Goal: Check status: Check status

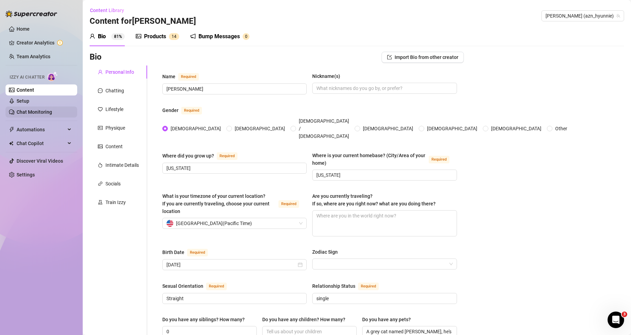
click at [39, 111] on link "Chat Monitoring" at bounding box center [34, 112] width 35 height 6
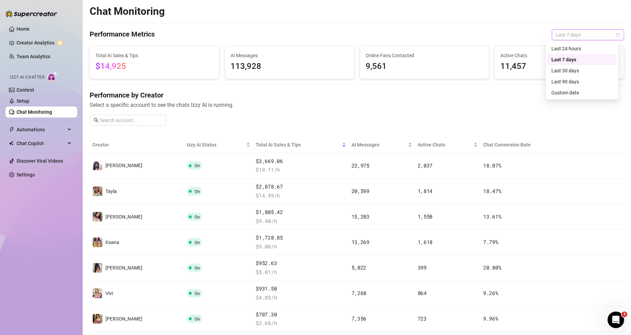
click at [572, 35] on span "Last 7 days" at bounding box center [588, 35] width 64 height 10
click at [574, 94] on div "Custom date" at bounding box center [581, 93] width 61 height 8
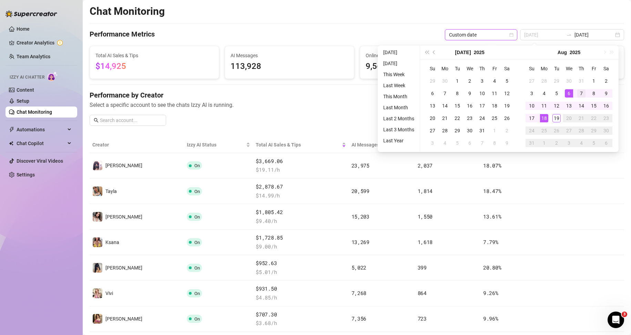
type input "[DATE]"
click at [580, 94] on div "7" at bounding box center [581, 93] width 8 height 8
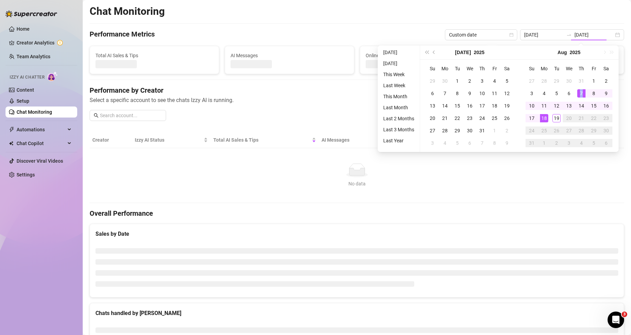
type input "[DATE]"
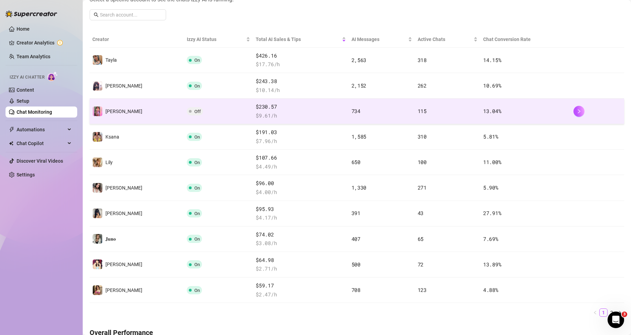
scroll to position [103, 0]
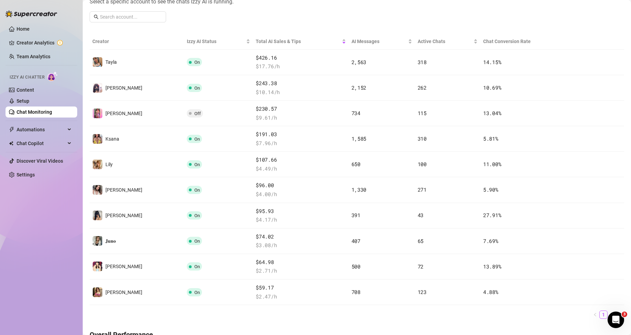
drag, startPoint x: 603, startPoint y: 315, endPoint x: 599, endPoint y: 314, distance: 4.3
click at [608, 315] on link "2" at bounding box center [612, 315] width 8 height 8
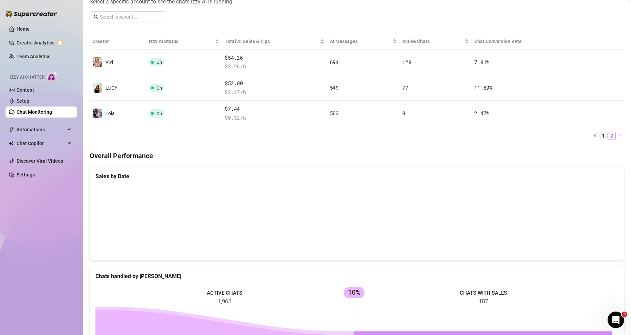
click at [600, 134] on link "1" at bounding box center [603, 136] width 8 height 8
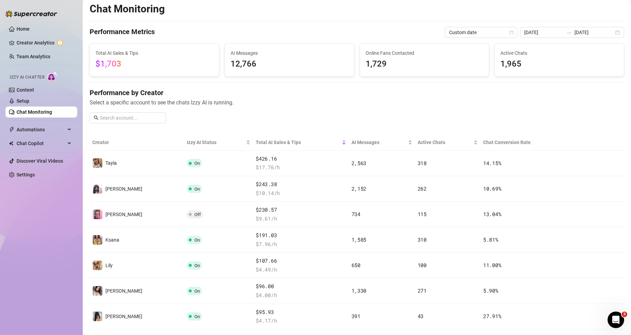
scroll to position [0, 0]
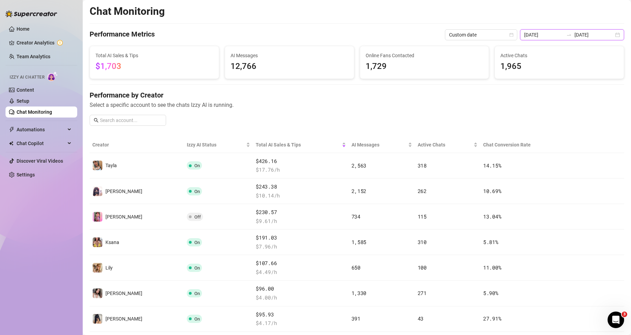
drag, startPoint x: 572, startPoint y: 33, endPoint x: 581, endPoint y: 35, distance: 9.2
click at [574, 33] on input "[DATE]" at bounding box center [593, 35] width 39 height 8
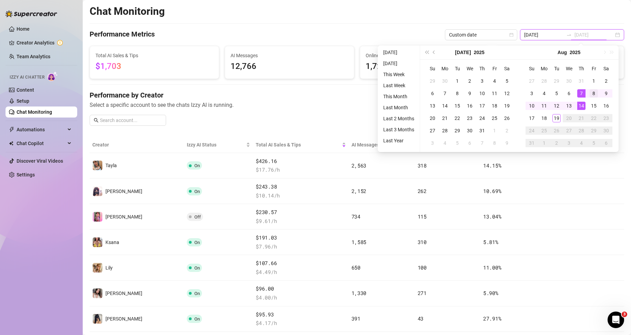
type input "[DATE]"
click at [593, 92] on div "8" at bounding box center [593, 93] width 8 height 8
type input "[DATE]"
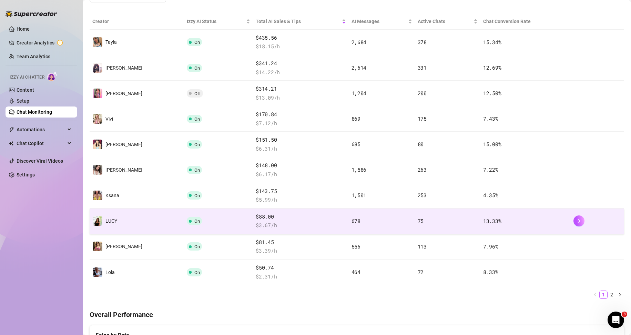
scroll to position [103, 0]
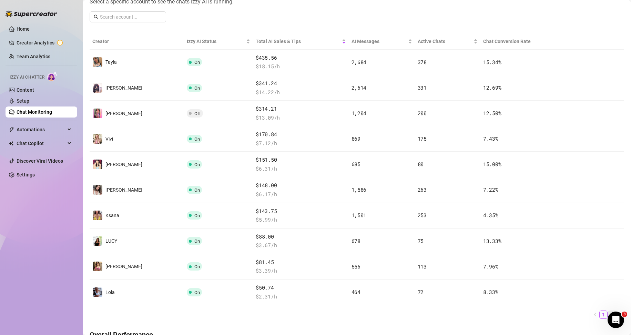
drag, startPoint x: 2, startPoint y: 2, endPoint x: 606, endPoint y: 312, distance: 678.7
click at [607, 312] on div "3" at bounding box center [615, 319] width 17 height 17
click at [600, 312] on link "1" at bounding box center [603, 315] width 8 height 8
click at [608, 313] on link "2" at bounding box center [612, 315] width 8 height 8
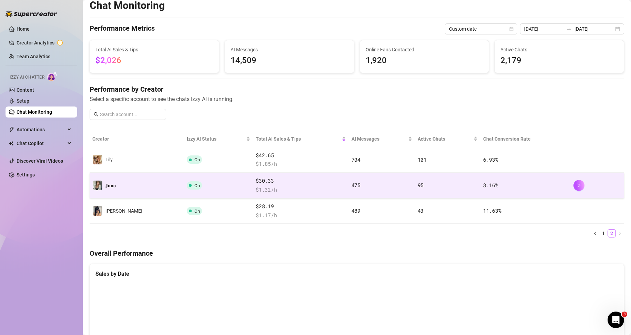
scroll to position [0, 0]
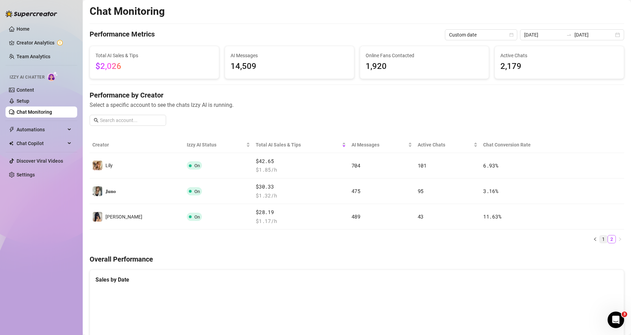
click at [599, 240] on link "1" at bounding box center [603, 239] width 8 height 8
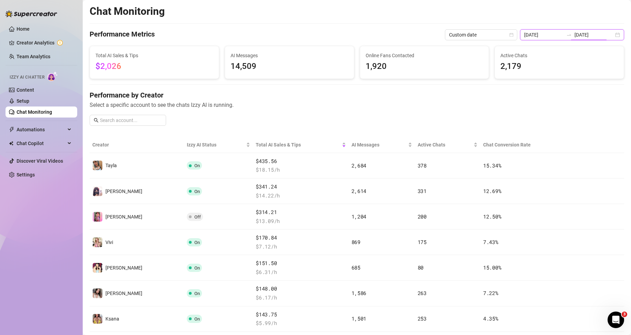
click at [582, 34] on input "[DATE]" at bounding box center [593, 35] width 39 height 8
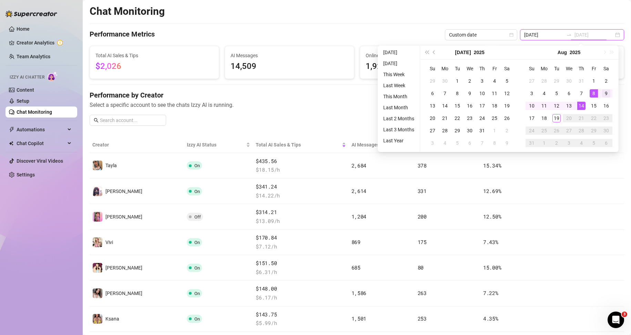
type input "[DATE]"
click at [604, 92] on div "9" at bounding box center [606, 93] width 8 height 8
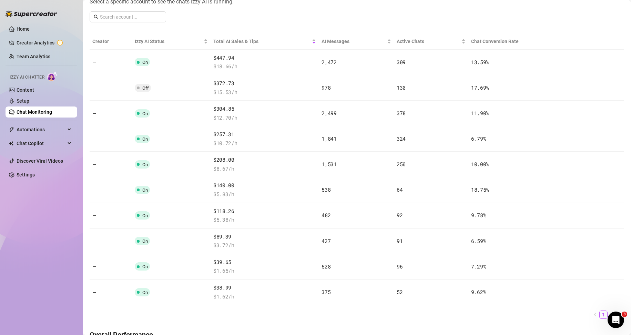
scroll to position [108, 0]
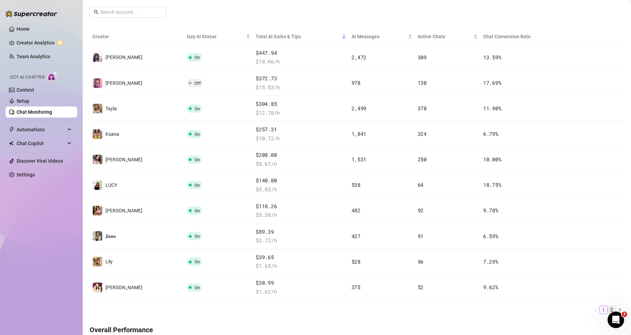
click at [608, 308] on link "2" at bounding box center [612, 310] width 8 height 8
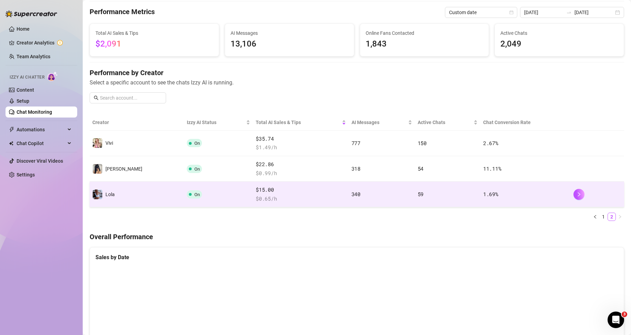
scroll to position [0, 0]
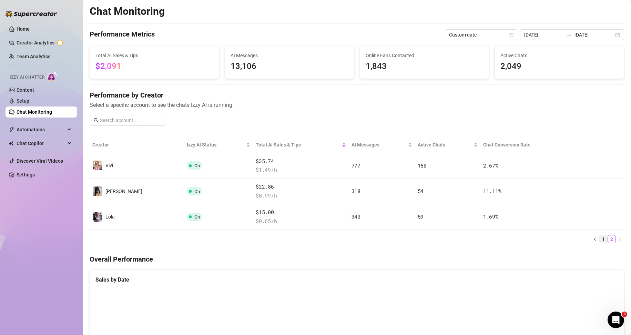
click at [599, 238] on link "1" at bounding box center [603, 239] width 8 height 8
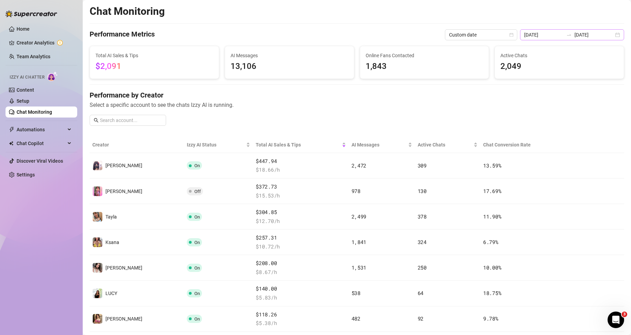
click at [568, 33] on icon "swap-right" at bounding box center [569, 35] width 6 height 6
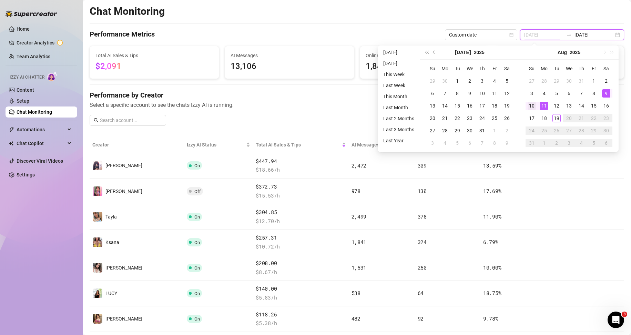
type input "[DATE]"
click at [530, 108] on div "10" at bounding box center [531, 106] width 8 height 8
type input "[DATE]"
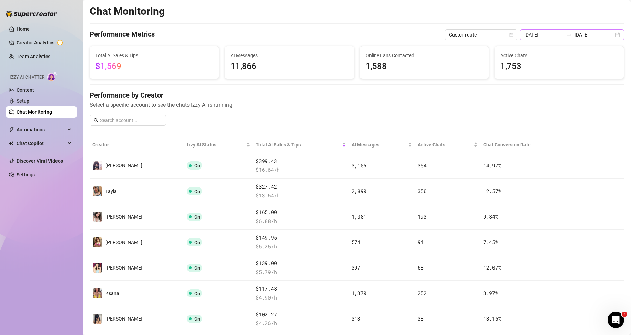
click at [561, 31] on div "[DATE] [DATE]" at bounding box center [572, 34] width 104 height 11
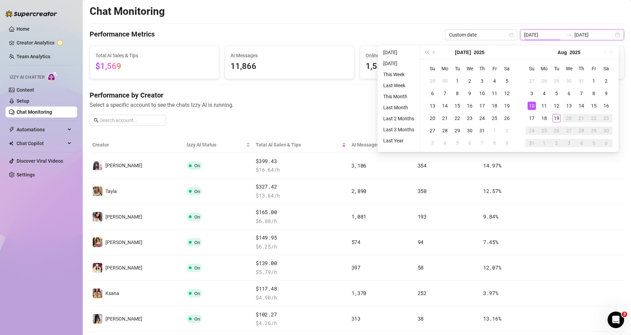
click at [563, 32] on div at bounding box center [568, 35] width 11 height 6
click at [286, 104] on span "Select a specific account to see the chats Izzy AI is running." at bounding box center [357, 105] width 534 height 9
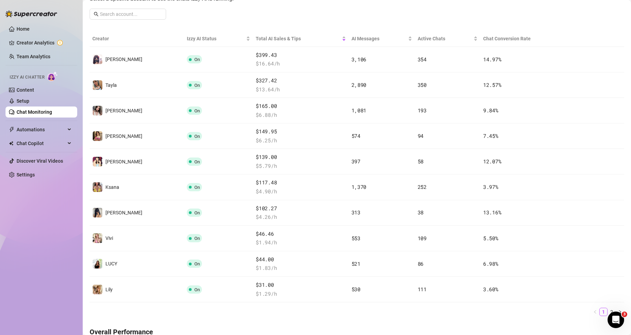
scroll to position [103, 0]
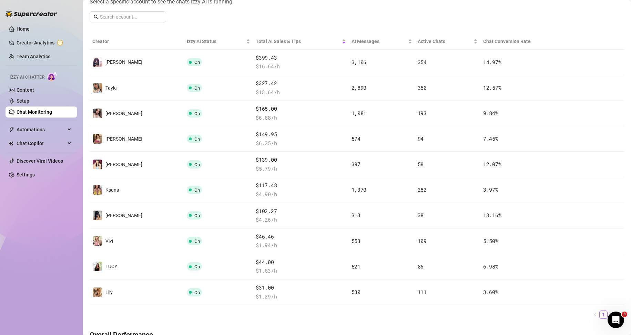
click at [608, 312] on link "2" at bounding box center [612, 315] width 8 height 8
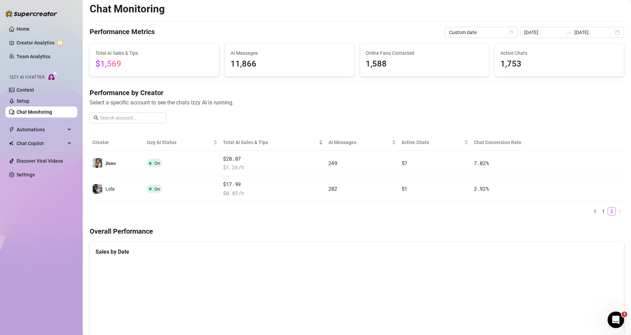
scroll to position [0, 0]
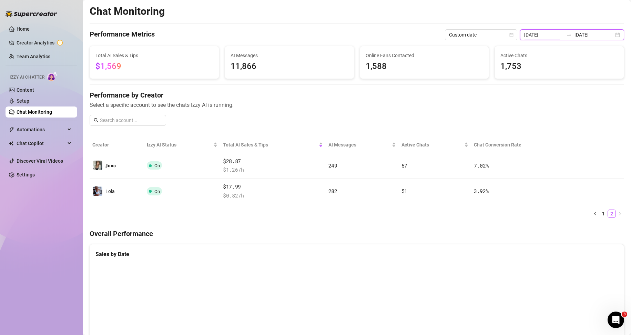
click at [554, 34] on input "[DATE]" at bounding box center [543, 35] width 39 height 8
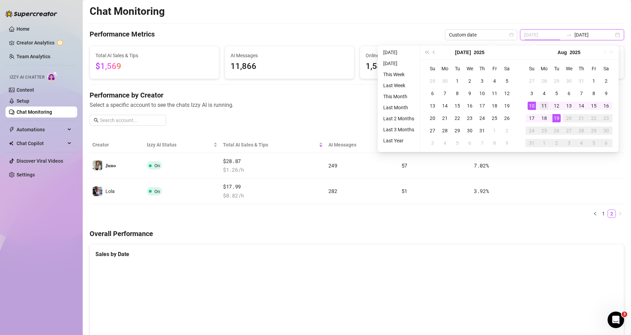
type input "[DATE]"
click at [544, 105] on div "11" at bounding box center [544, 106] width 8 height 8
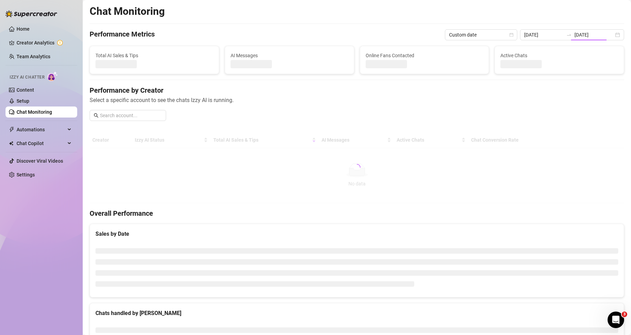
type input "[DATE]"
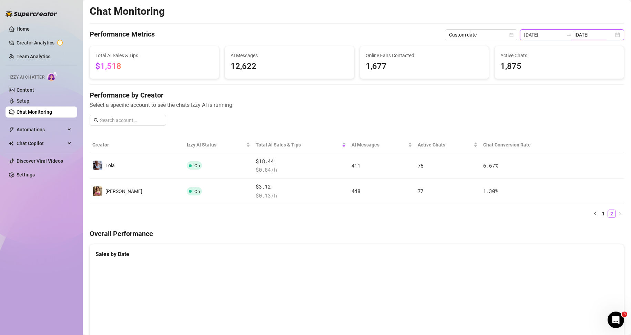
click at [578, 34] on input "[DATE]" at bounding box center [593, 35] width 39 height 8
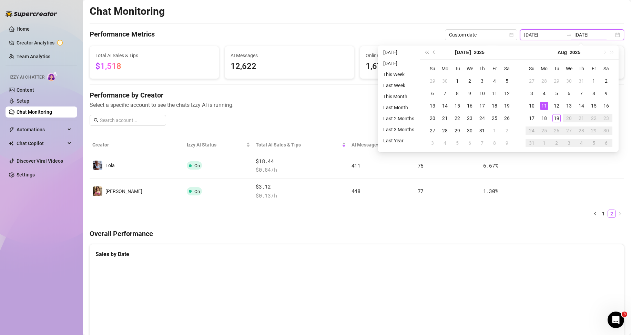
drag, startPoint x: 575, startPoint y: 35, endPoint x: 550, endPoint y: 33, distance: 25.3
click at [574, 32] on input "[DATE]" at bounding box center [593, 35] width 39 height 8
type input "[DATE]"
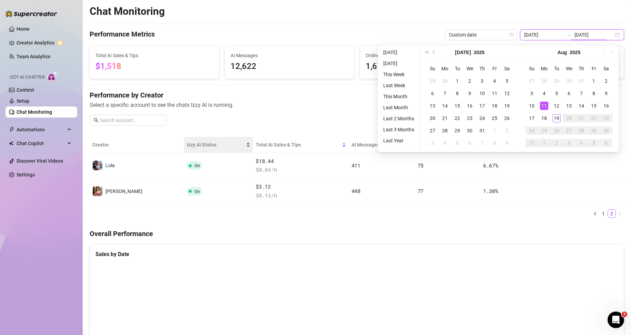
type input "[DATE]"
click at [259, 212] on ul "1 2" at bounding box center [357, 213] width 534 height 8
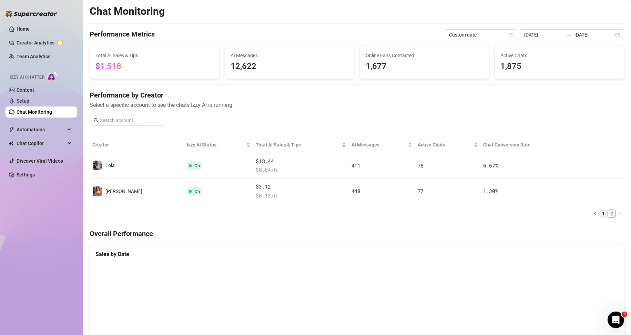
click at [599, 214] on link "1" at bounding box center [603, 214] width 8 height 8
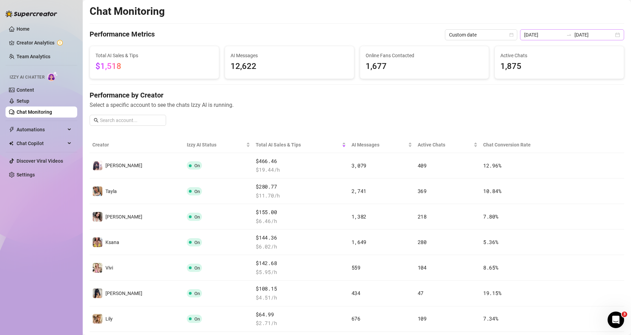
click at [570, 32] on div "[DATE] [DATE]" at bounding box center [572, 34] width 104 height 11
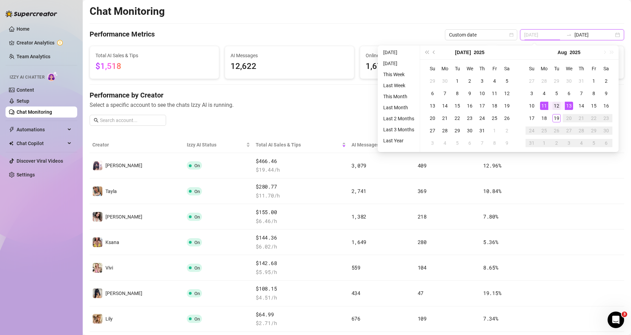
type input "[DATE]"
click at [553, 104] on div "12" at bounding box center [556, 106] width 8 height 8
drag, startPoint x: 553, startPoint y: 104, endPoint x: 567, endPoint y: 99, distance: 13.9
click at [553, 103] on div "12" at bounding box center [556, 106] width 8 height 8
type input "[DATE]"
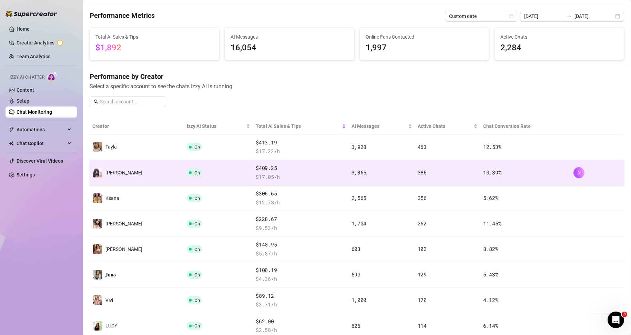
scroll to position [103, 0]
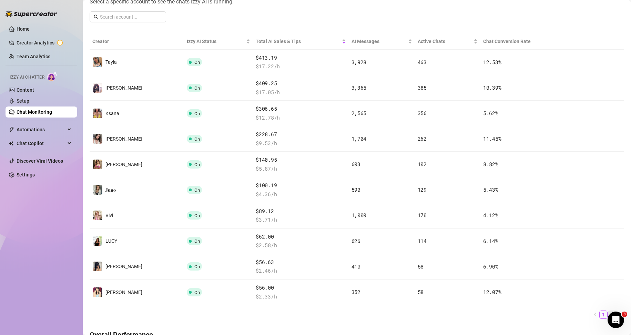
click at [608, 315] on link "2" at bounding box center [612, 315] width 8 height 8
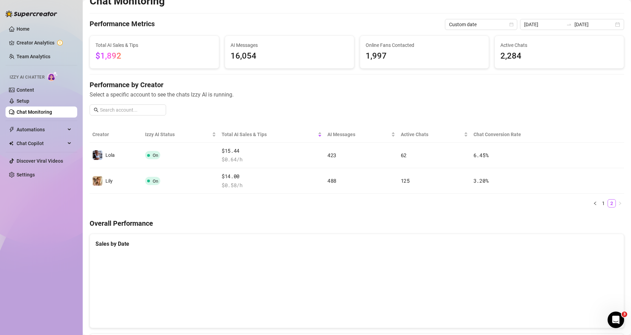
scroll to position [0, 0]
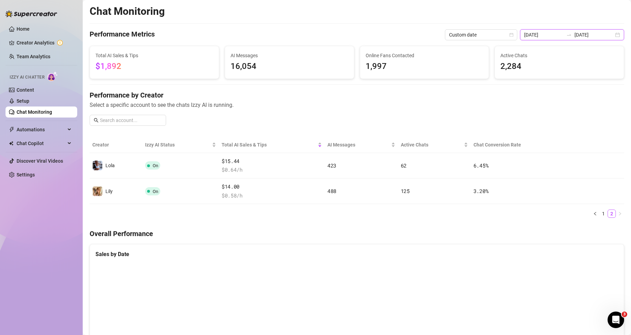
click at [574, 35] on input "[DATE]" at bounding box center [593, 35] width 39 height 8
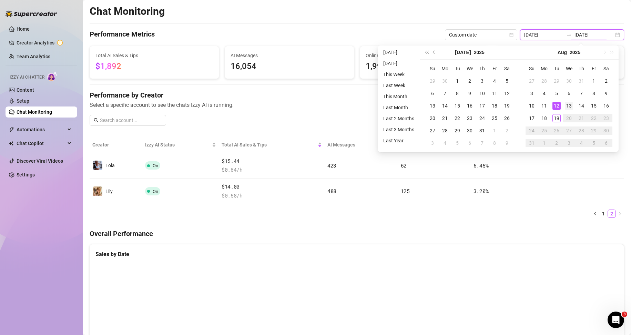
type input "[DATE]"
click at [565, 104] on div "13" at bounding box center [569, 106] width 8 height 8
type input "[DATE]"
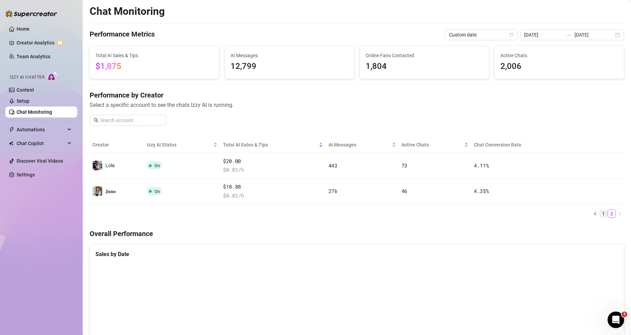
click at [599, 213] on link "1" at bounding box center [603, 214] width 8 height 8
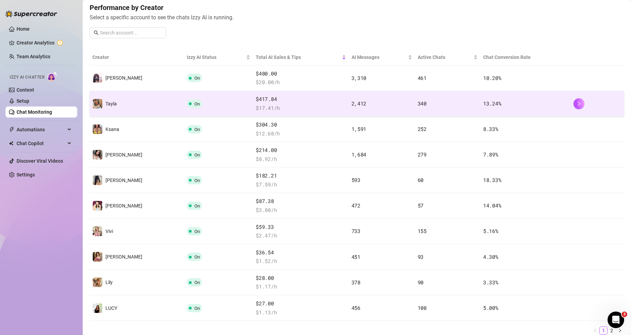
scroll to position [103, 0]
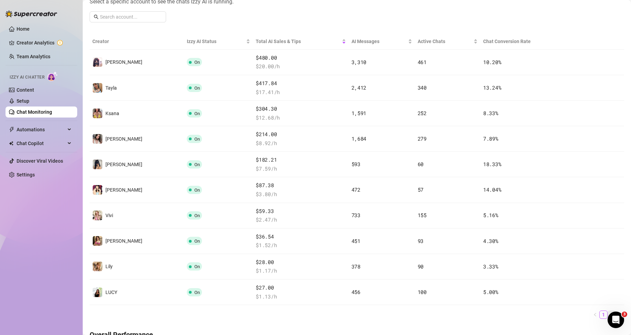
click at [608, 315] on link "2" at bounding box center [612, 315] width 8 height 8
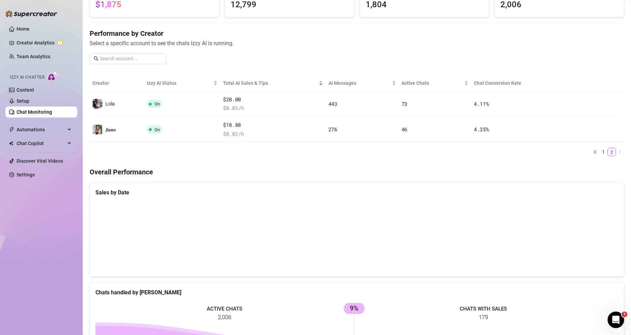
scroll to position [0, 0]
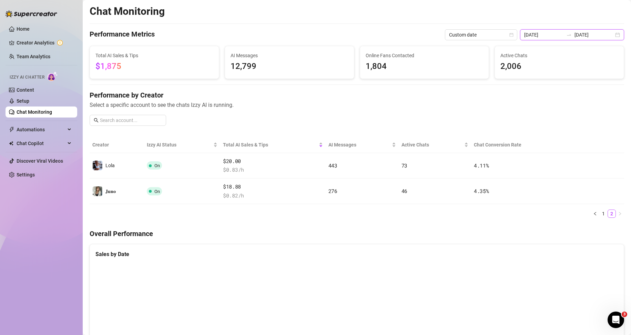
click at [574, 32] on input "[DATE]" at bounding box center [593, 35] width 39 height 8
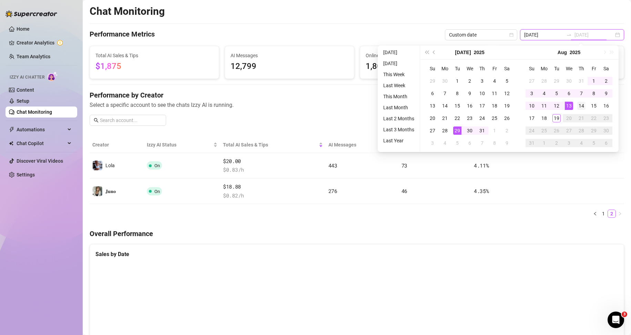
type input "[DATE]"
click at [582, 104] on div "14" at bounding box center [581, 106] width 8 height 8
type input "[DATE]"
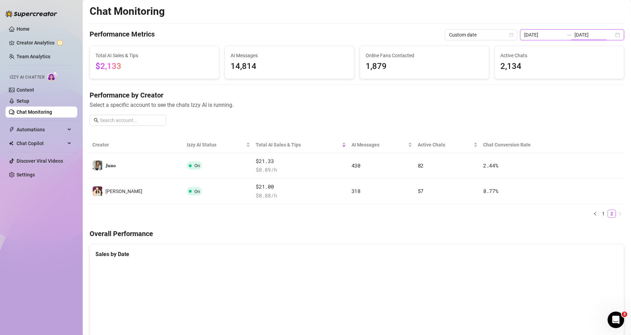
click at [574, 33] on input "[DATE]" at bounding box center [593, 35] width 39 height 8
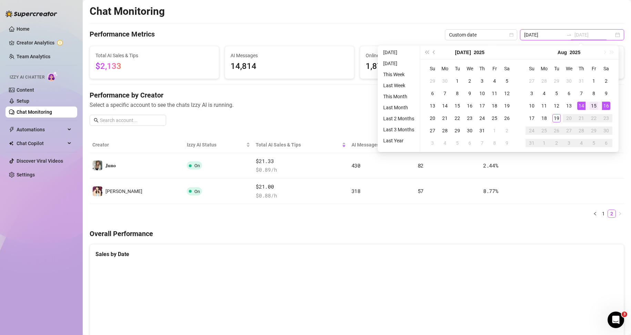
type input "[DATE]"
click at [596, 106] on div "15" at bounding box center [593, 106] width 8 height 8
type input "[DATE]"
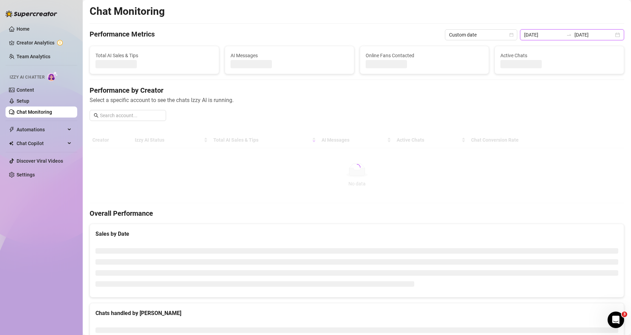
click at [578, 37] on input "[DATE]" at bounding box center [593, 35] width 39 height 8
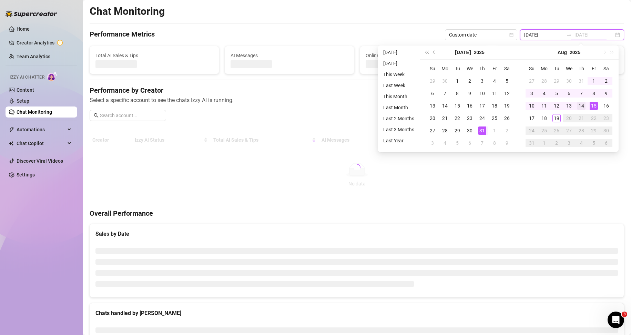
type input "[DATE]"
click at [582, 106] on div "14" at bounding box center [581, 106] width 8 height 8
type input "[DATE]"
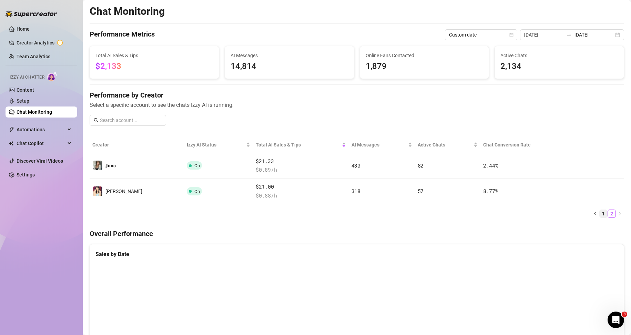
click at [599, 214] on link "1" at bounding box center [603, 214] width 8 height 8
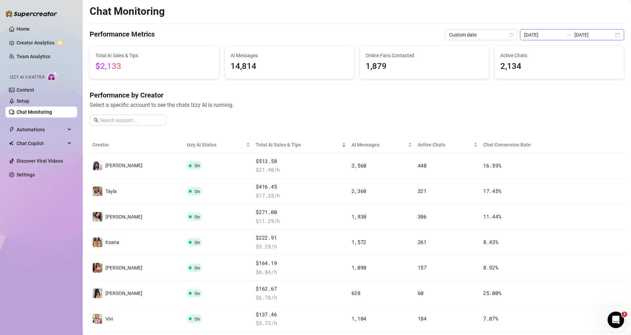
click at [594, 31] on input "[DATE]" at bounding box center [593, 35] width 39 height 8
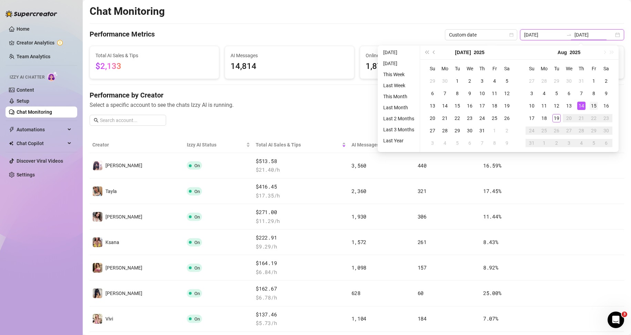
type input "[DATE]"
click at [593, 108] on div "15" at bounding box center [593, 106] width 8 height 8
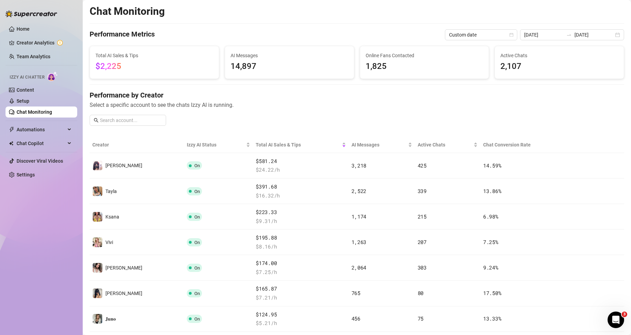
click at [567, 32] on icon "swap-right" at bounding box center [569, 35] width 6 height 6
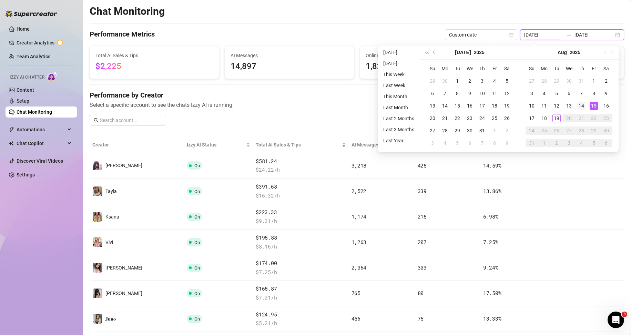
type input "[DATE]"
click at [583, 106] on div "14" at bounding box center [581, 106] width 8 height 8
click at [582, 106] on div "14" at bounding box center [581, 106] width 8 height 8
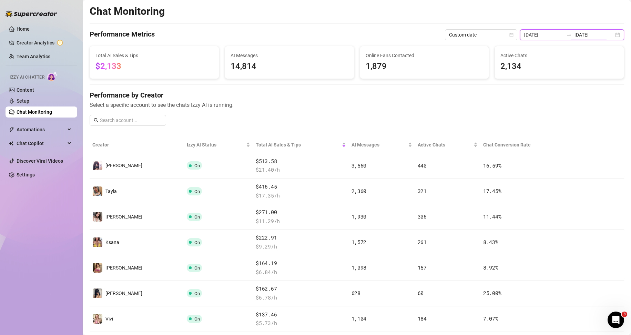
click at [588, 32] on input "[DATE]" at bounding box center [593, 35] width 39 height 8
click at [310, 91] on h4 "Performance by Creator" at bounding box center [357, 95] width 534 height 10
click at [592, 33] on input "[DATE]" at bounding box center [593, 35] width 39 height 8
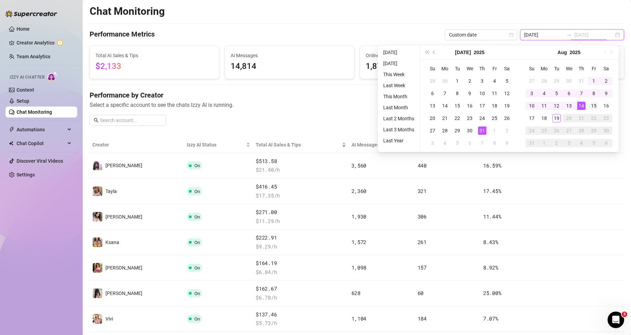
type input "[DATE]"
click at [592, 103] on div "15" at bounding box center [593, 106] width 8 height 8
click at [592, 104] on div "15" at bounding box center [593, 106] width 8 height 8
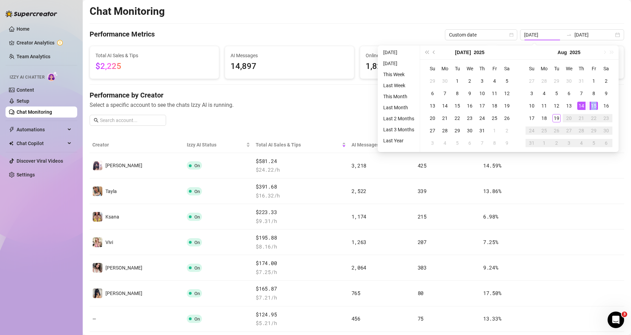
type input "[DATE]"
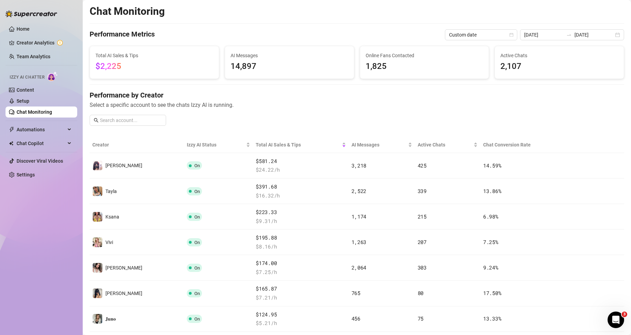
drag, startPoint x: 288, startPoint y: 114, endPoint x: 290, endPoint y: 118, distance: 5.1
click at [286, 114] on div "Performance by Creator Select a specific account to see the chats Izzy AI is ru…" at bounding box center [357, 110] width 534 height 41
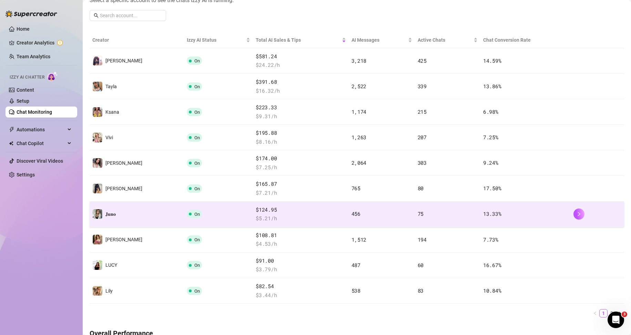
scroll to position [103, 0]
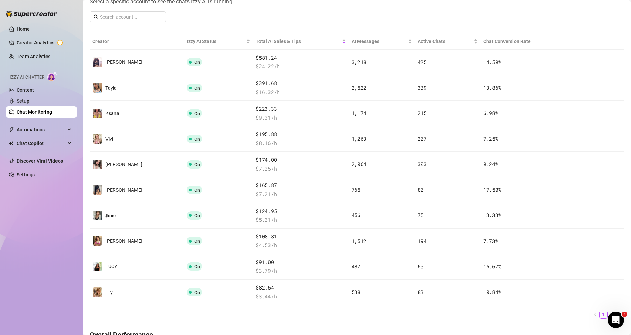
drag, startPoint x: 606, startPoint y: 314, endPoint x: 592, endPoint y: 310, distance: 14.9
click at [608, 314] on link "2" at bounding box center [612, 315] width 8 height 8
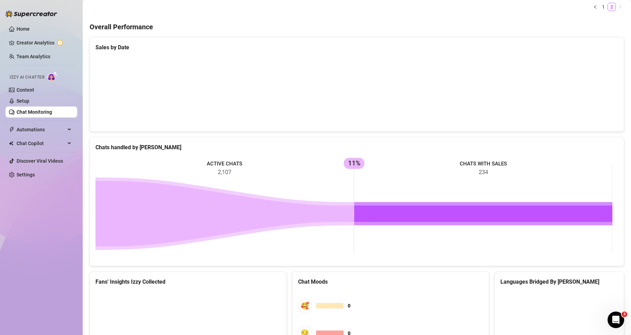
scroll to position [0, 0]
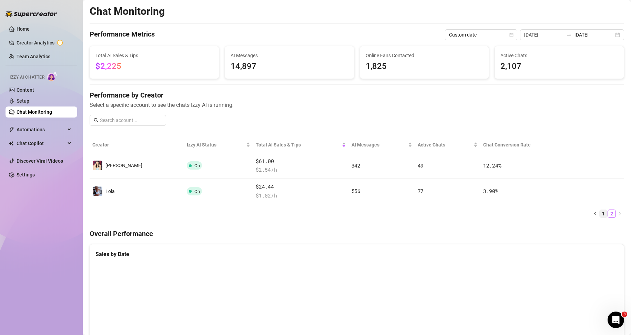
click at [599, 213] on link "1" at bounding box center [603, 214] width 8 height 8
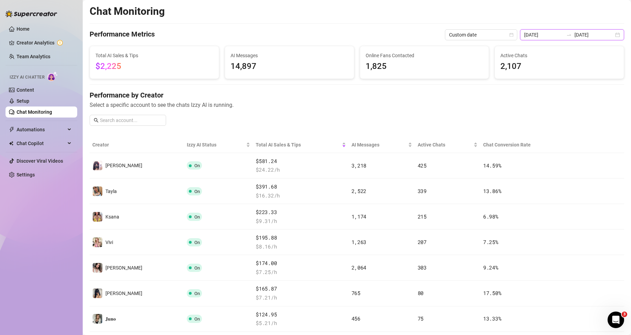
click at [582, 35] on input "[DATE]" at bounding box center [593, 35] width 39 height 8
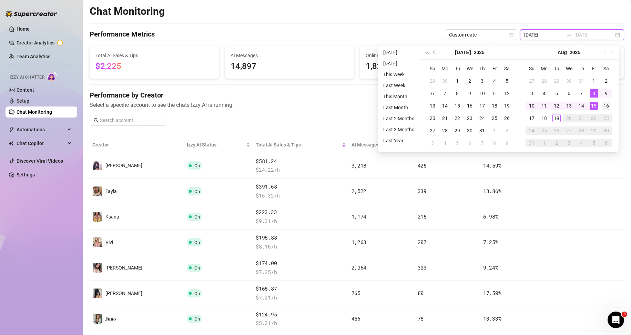
type input "[DATE]"
click at [606, 104] on div "16" at bounding box center [606, 106] width 8 height 8
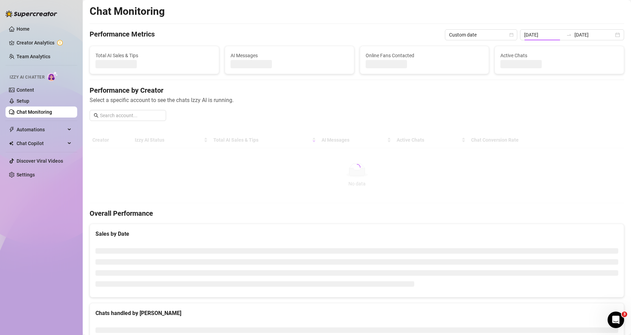
type input "[DATE]"
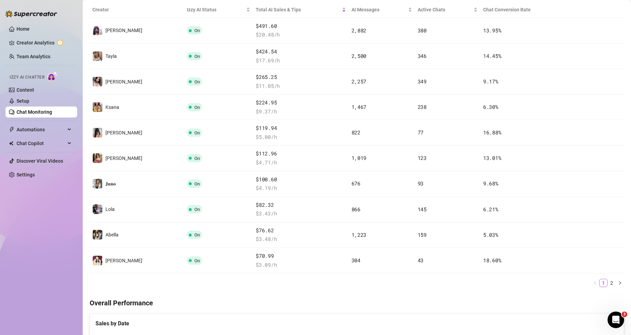
scroll to position [138, 0]
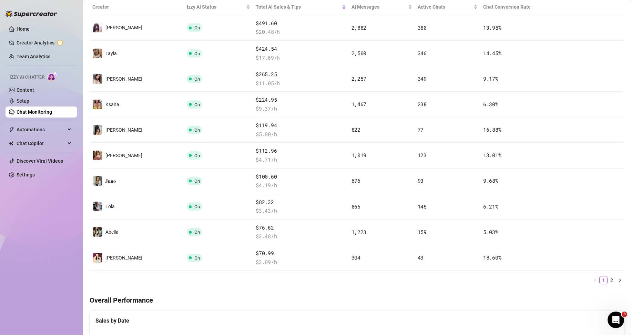
drag, startPoint x: 604, startPoint y: 281, endPoint x: 539, endPoint y: 268, distance: 66.3
click at [608, 281] on link "2" at bounding box center [612, 280] width 8 height 8
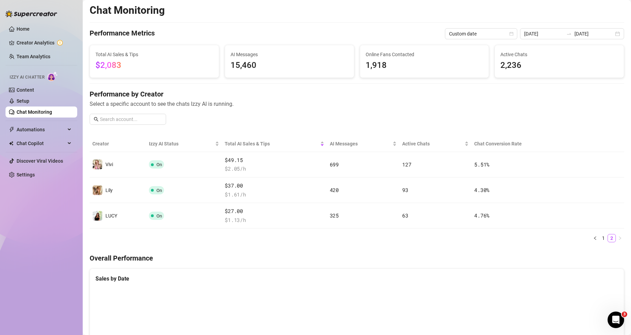
scroll to position [0, 0]
